Goal: Information Seeking & Learning: Learn about a topic

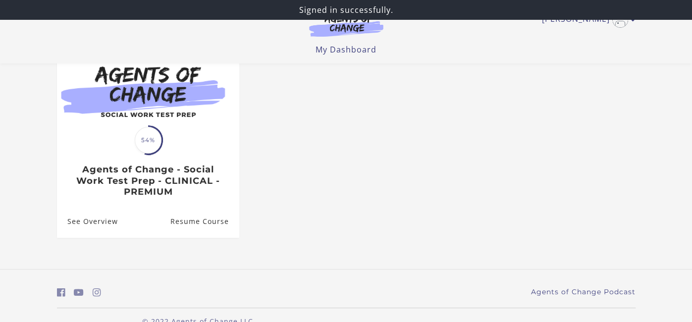
scroll to position [114, 0]
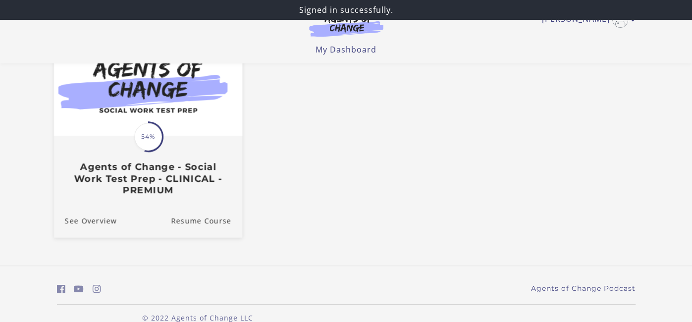
click at [211, 152] on div "Translation missing: en.liquid.partials.dashboard_course_card.progress_descript…" at bounding box center [147, 166] width 188 height 59
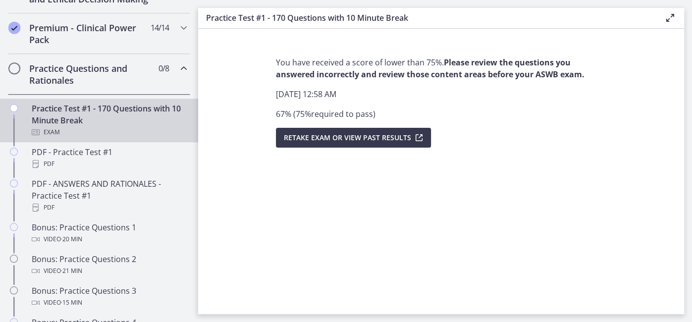
scroll to position [480, 0]
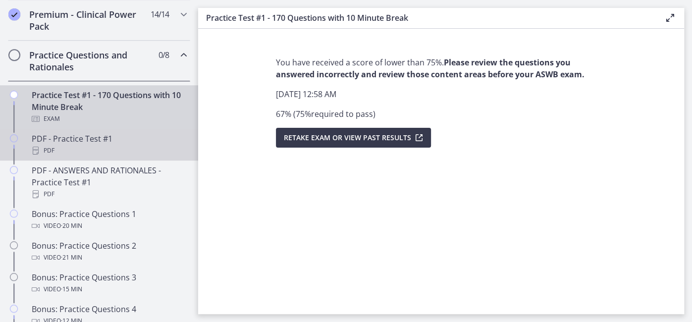
click at [53, 145] on div "PDF" at bounding box center [109, 151] width 155 height 12
